Goal: Task Accomplishment & Management: Manage account settings

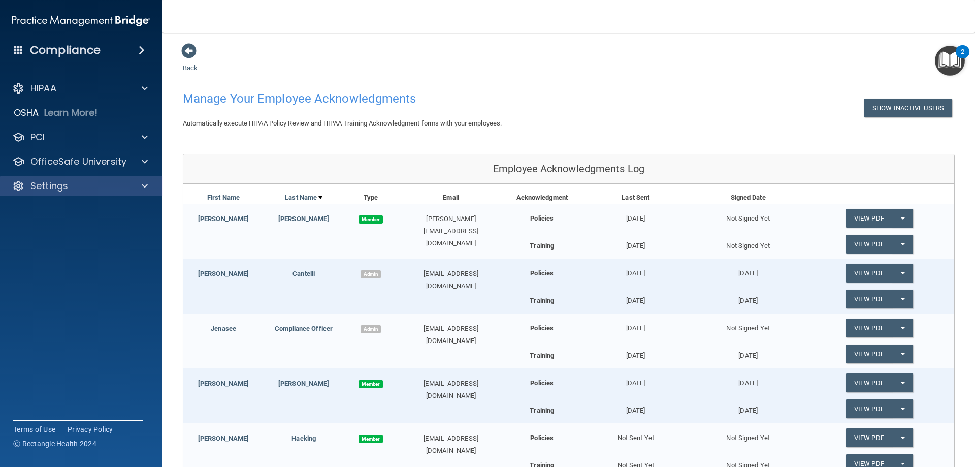
click at [58, 192] on div "Settings" at bounding box center [81, 186] width 163 height 20
click at [59, 188] on p "Settings" at bounding box center [49, 186] width 38 height 12
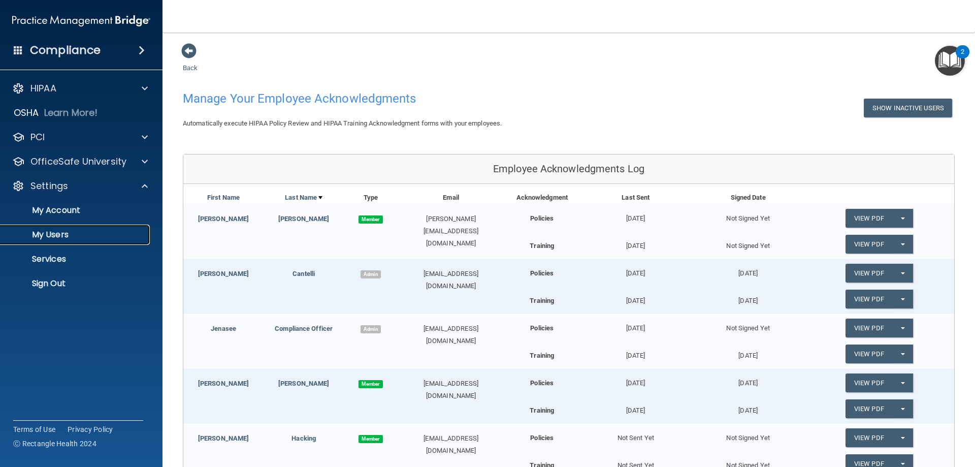
click at [53, 231] on p "My Users" at bounding box center [76, 234] width 139 height 10
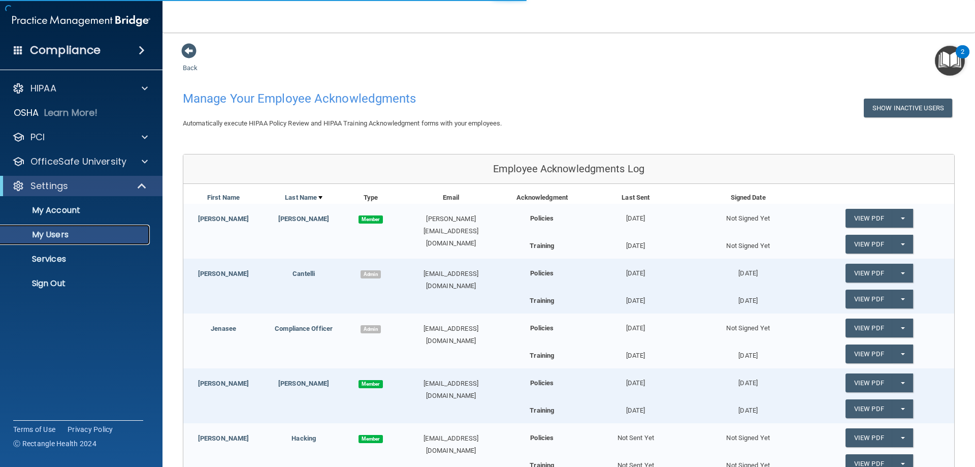
select select "20"
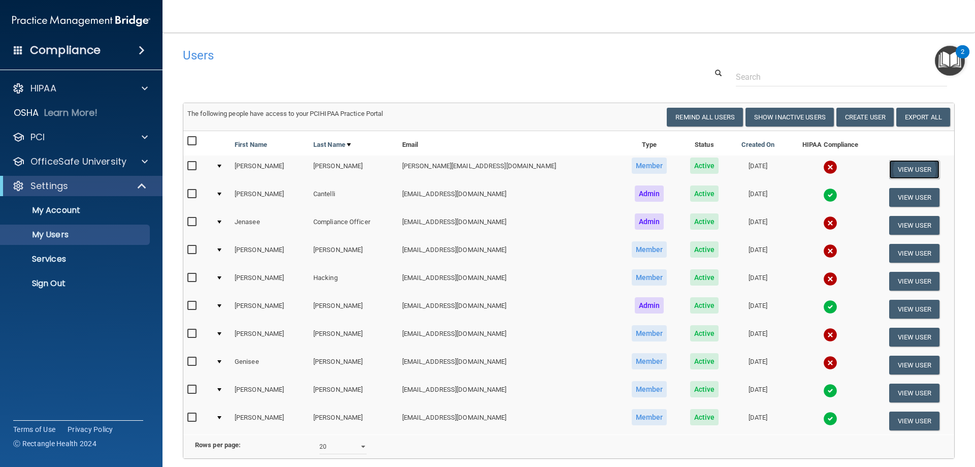
click at [896, 168] on button "View User" at bounding box center [914, 169] width 50 height 19
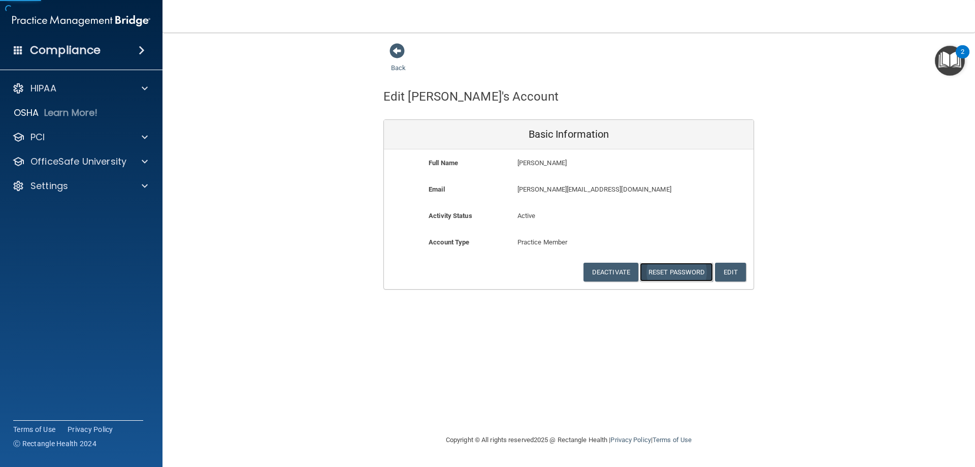
click at [667, 269] on button "Reset Password" at bounding box center [676, 271] width 73 height 19
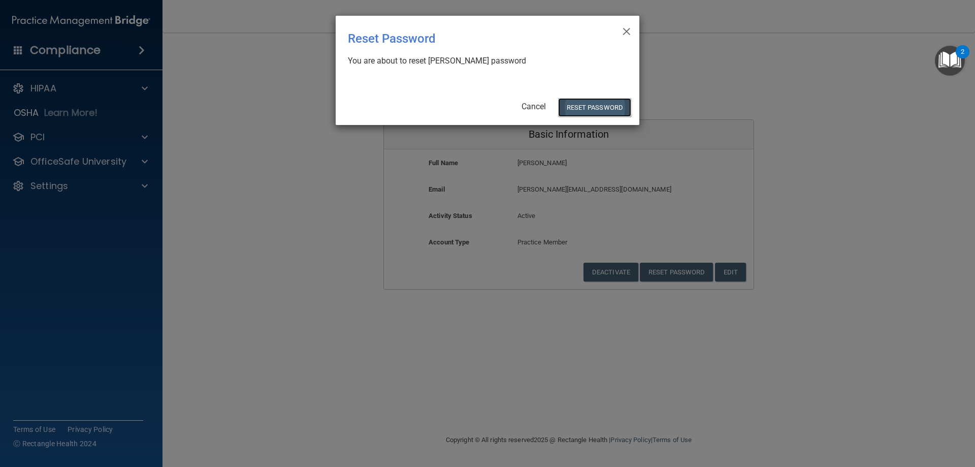
click at [589, 109] on button "Reset Password" at bounding box center [594, 107] width 73 height 19
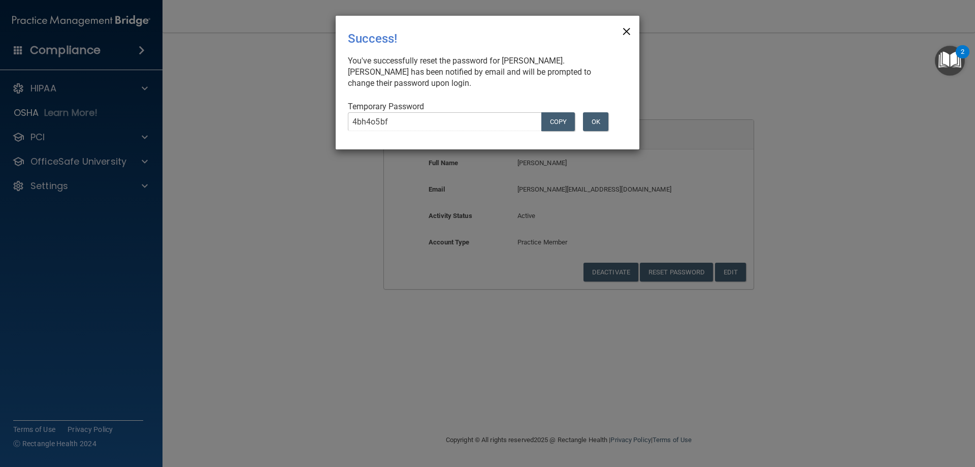
click at [628, 27] on span "×" at bounding box center [626, 30] width 9 height 20
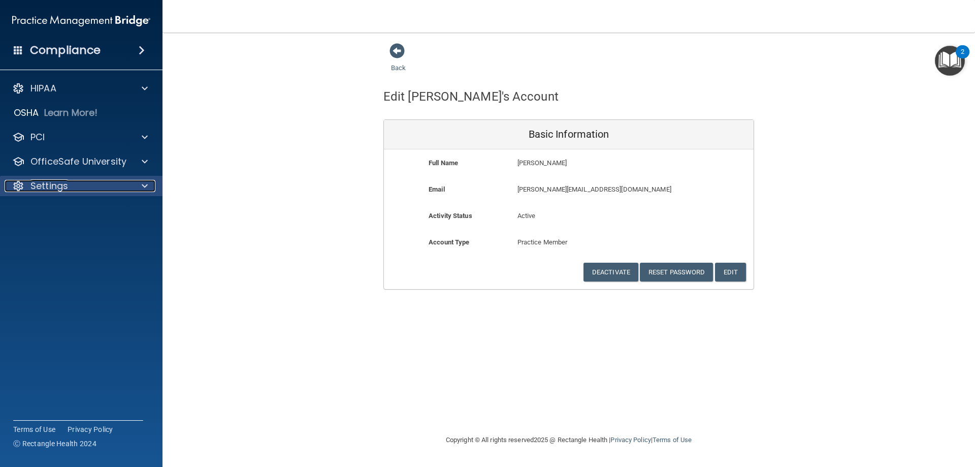
click at [67, 186] on p "Settings" at bounding box center [49, 186] width 38 height 12
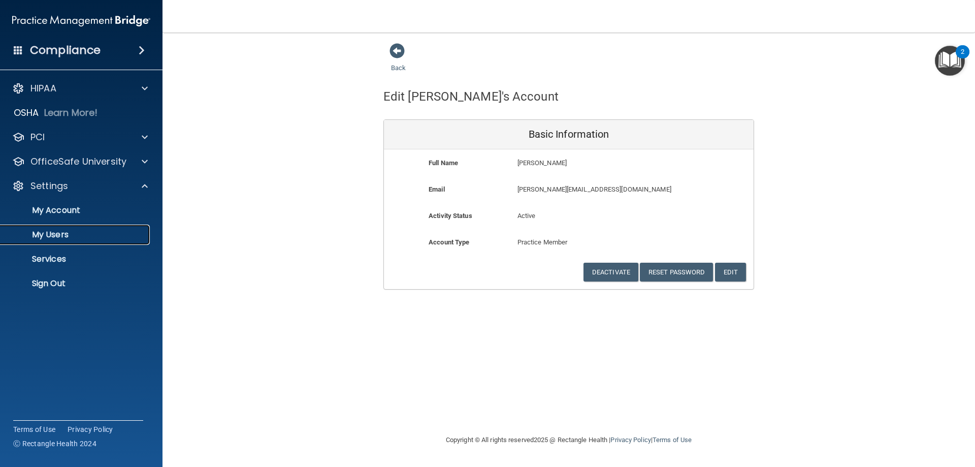
click at [58, 231] on p "My Users" at bounding box center [76, 234] width 139 height 10
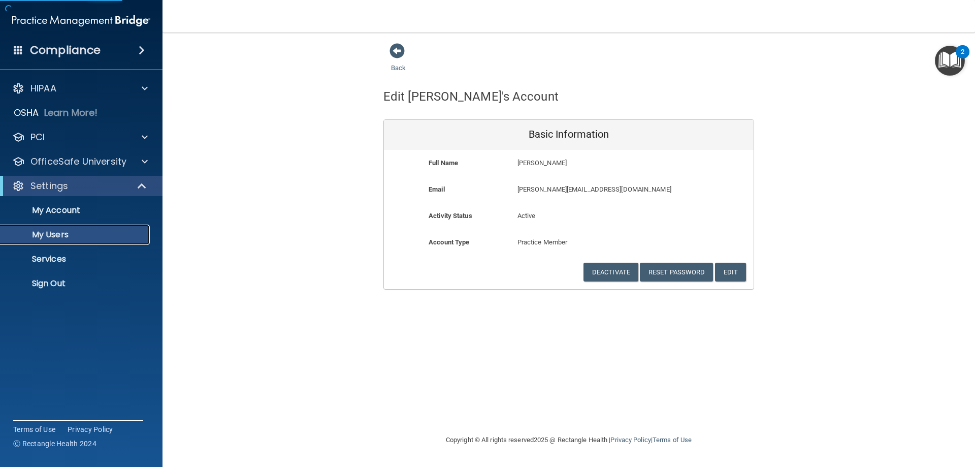
click at [57, 232] on p "My Users" at bounding box center [76, 234] width 139 height 10
select select "20"
